Goal: Find specific page/section: Find specific page/section

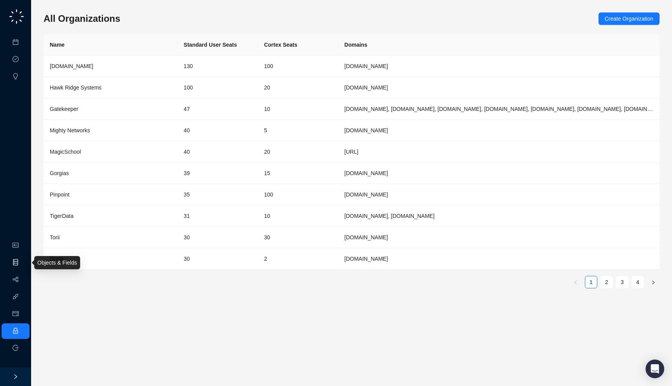
click at [23, 263] on link "Objects & Fields" at bounding box center [43, 262] width 40 height 6
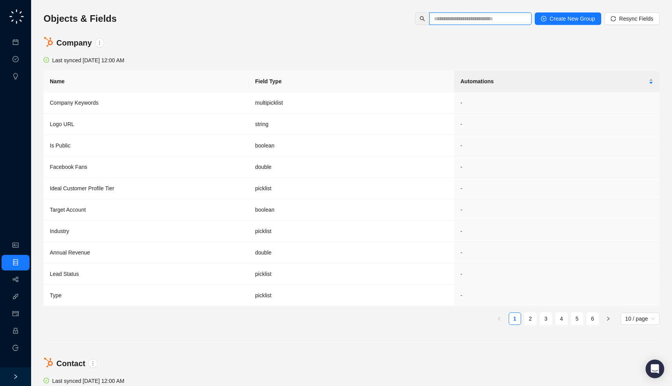
click at [446, 16] on input "text" at bounding box center [477, 18] width 87 height 9
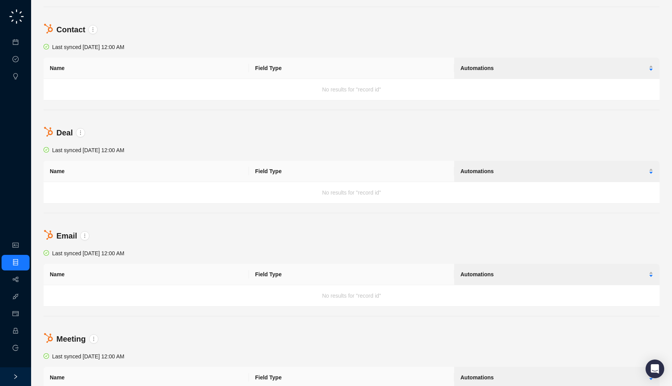
type input "*********"
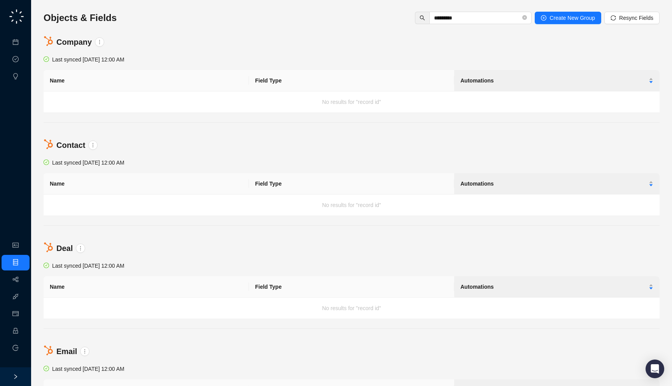
scroll to position [2, 0]
